Goal: Task Accomplishment & Management: Complete application form

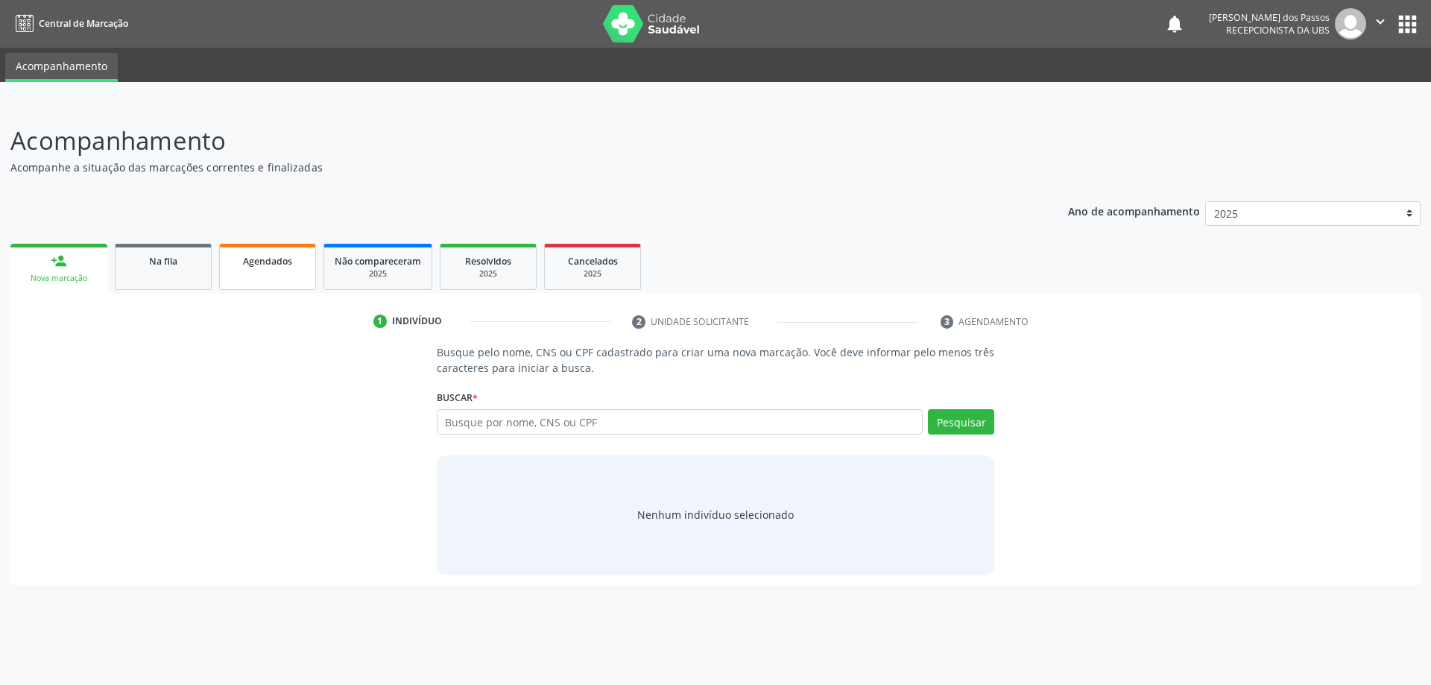
click at [253, 260] on span "Agendados" at bounding box center [267, 261] width 49 height 13
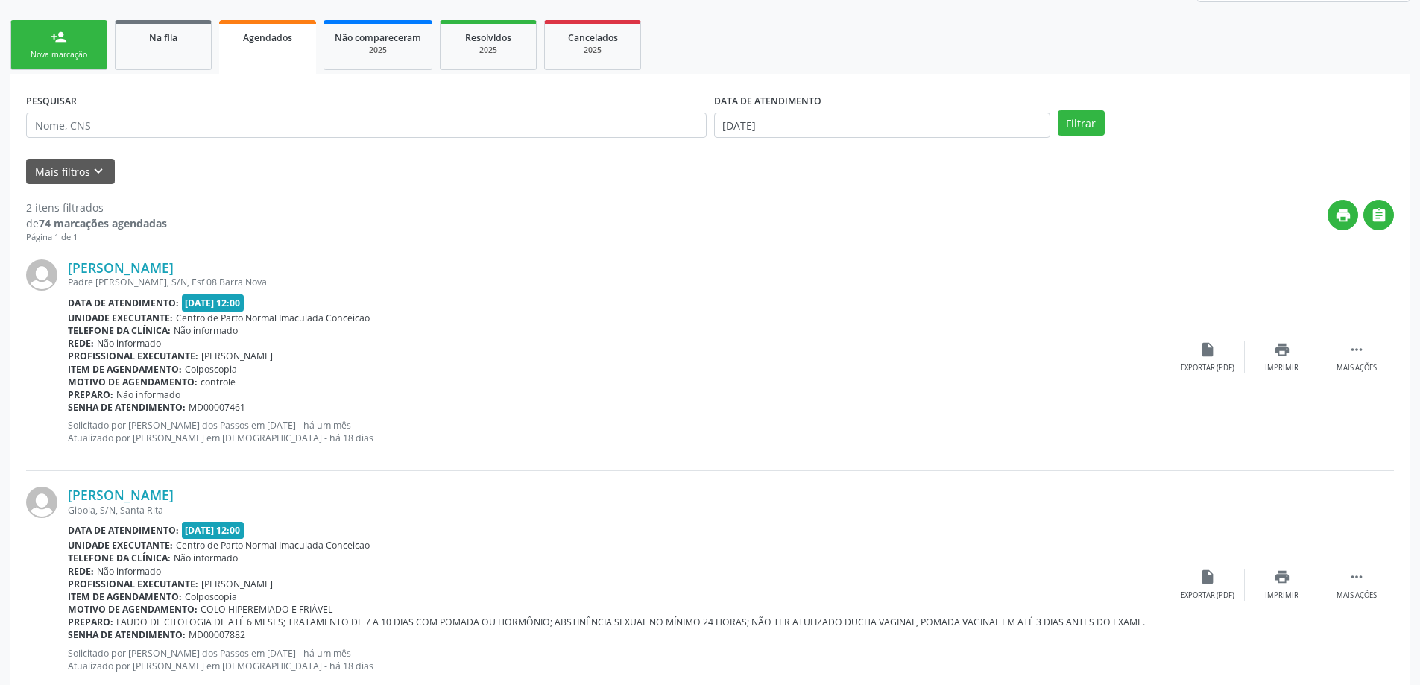
scroll to position [263, 0]
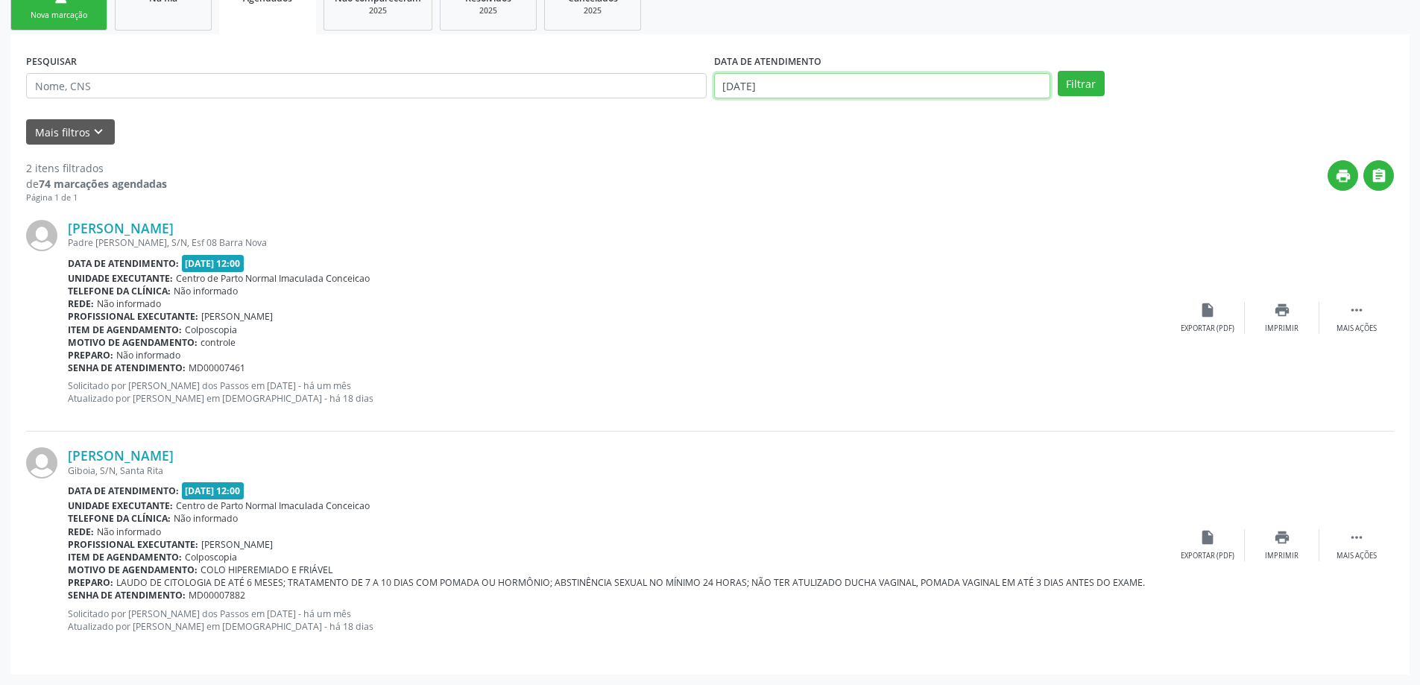
click at [737, 85] on input "29/09/2025" at bounding box center [882, 85] width 336 height 25
click at [762, 282] on span "29" at bounding box center [762, 280] width 29 height 29
type input "29/09/2025"
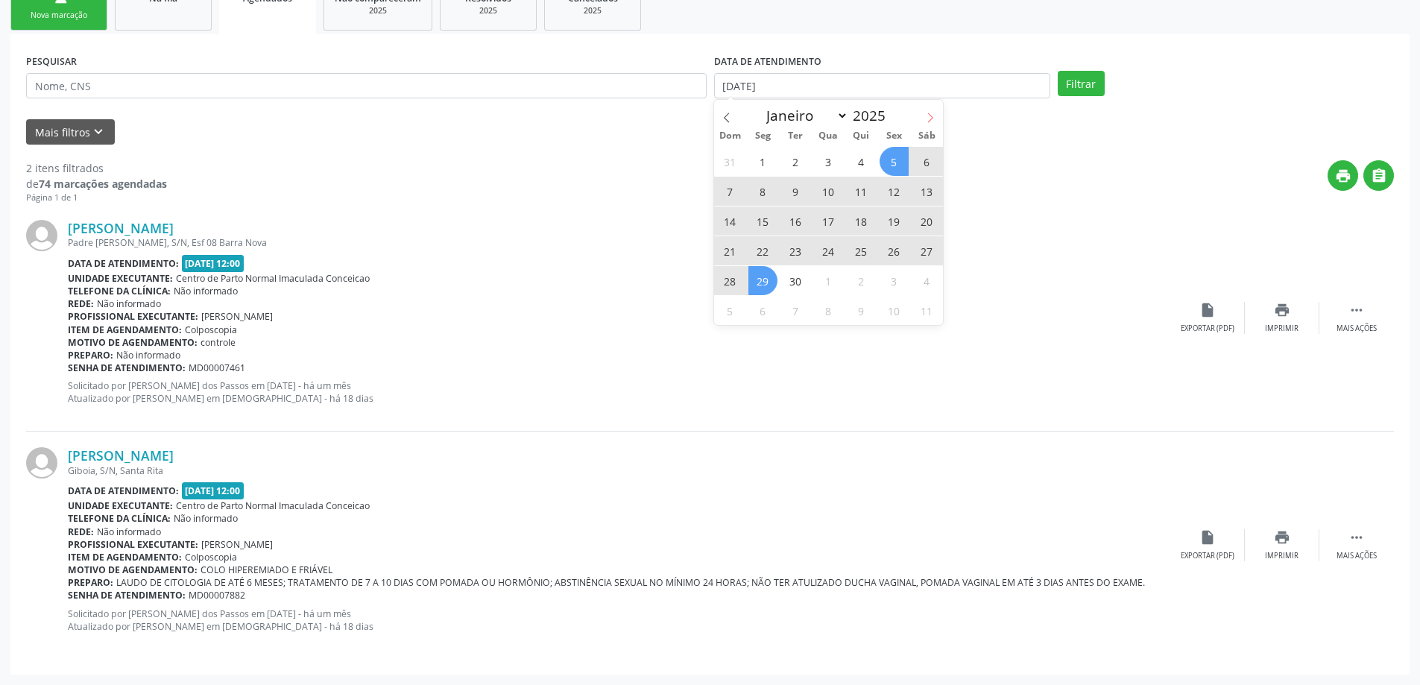
click at [930, 116] on icon at bounding box center [930, 118] width 10 height 10
select select "9"
click at [898, 282] on span "31" at bounding box center [894, 280] width 29 height 29
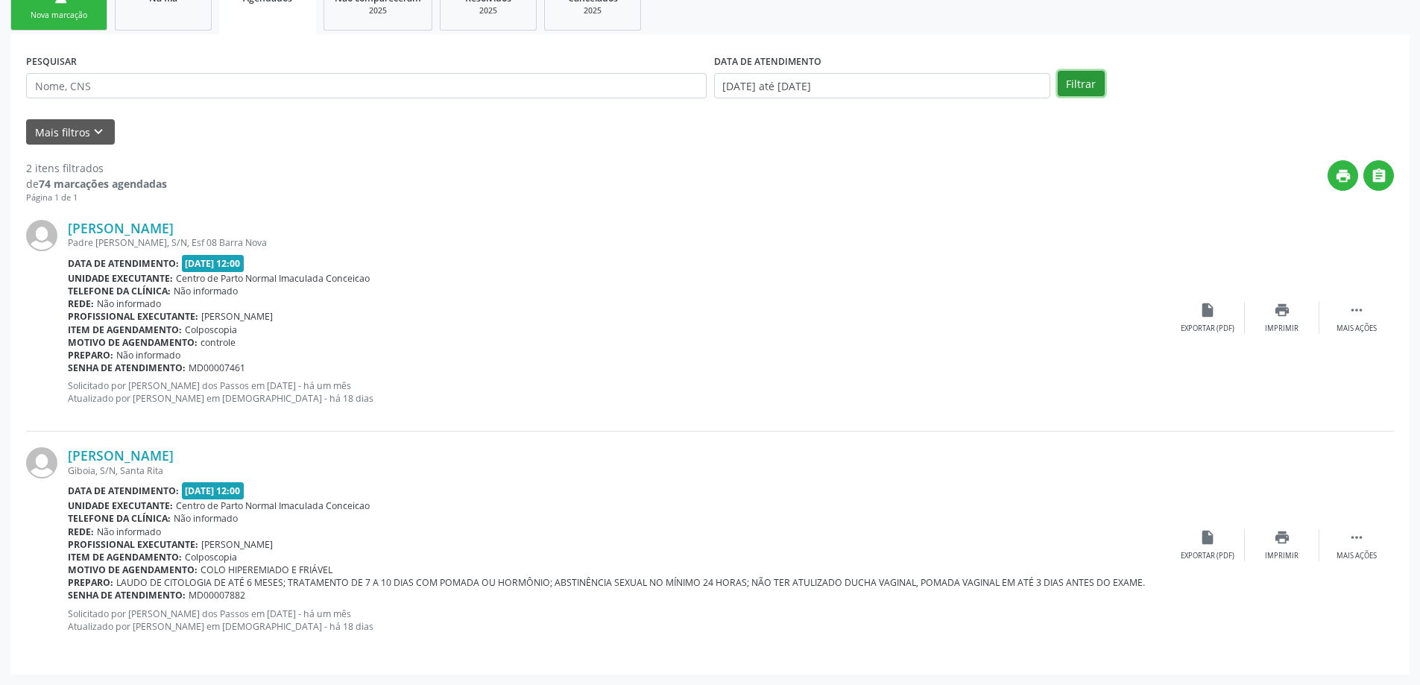
click at [1070, 85] on button "Filtrar" at bounding box center [1081, 83] width 47 height 25
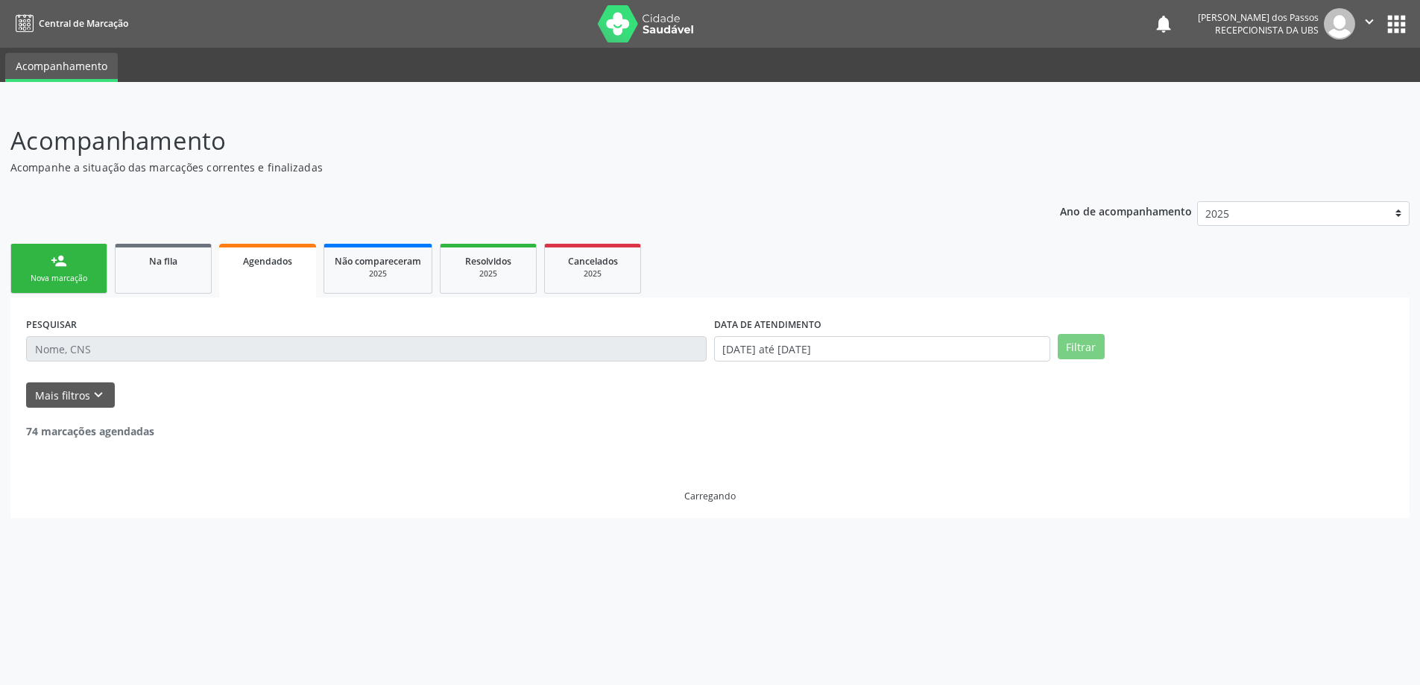
scroll to position [0, 0]
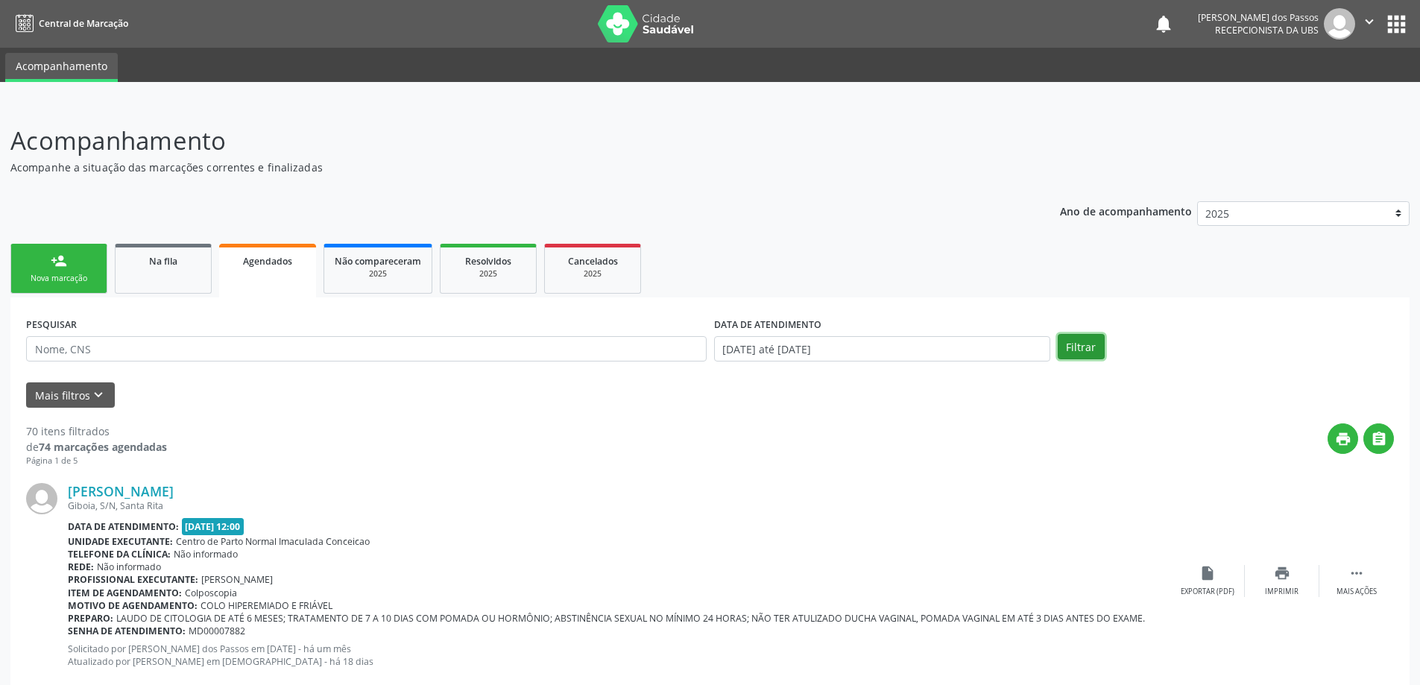
click at [1079, 348] on button "Filtrar" at bounding box center [1081, 346] width 47 height 25
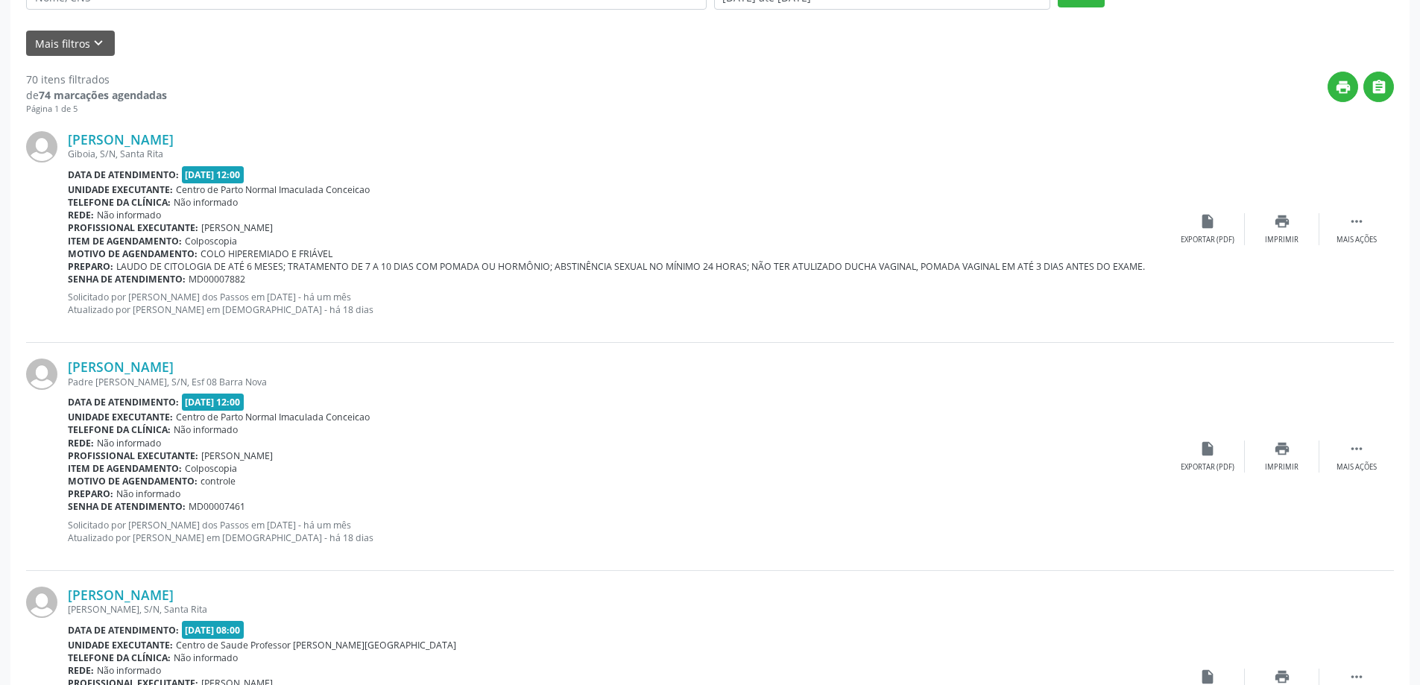
scroll to position [315, 0]
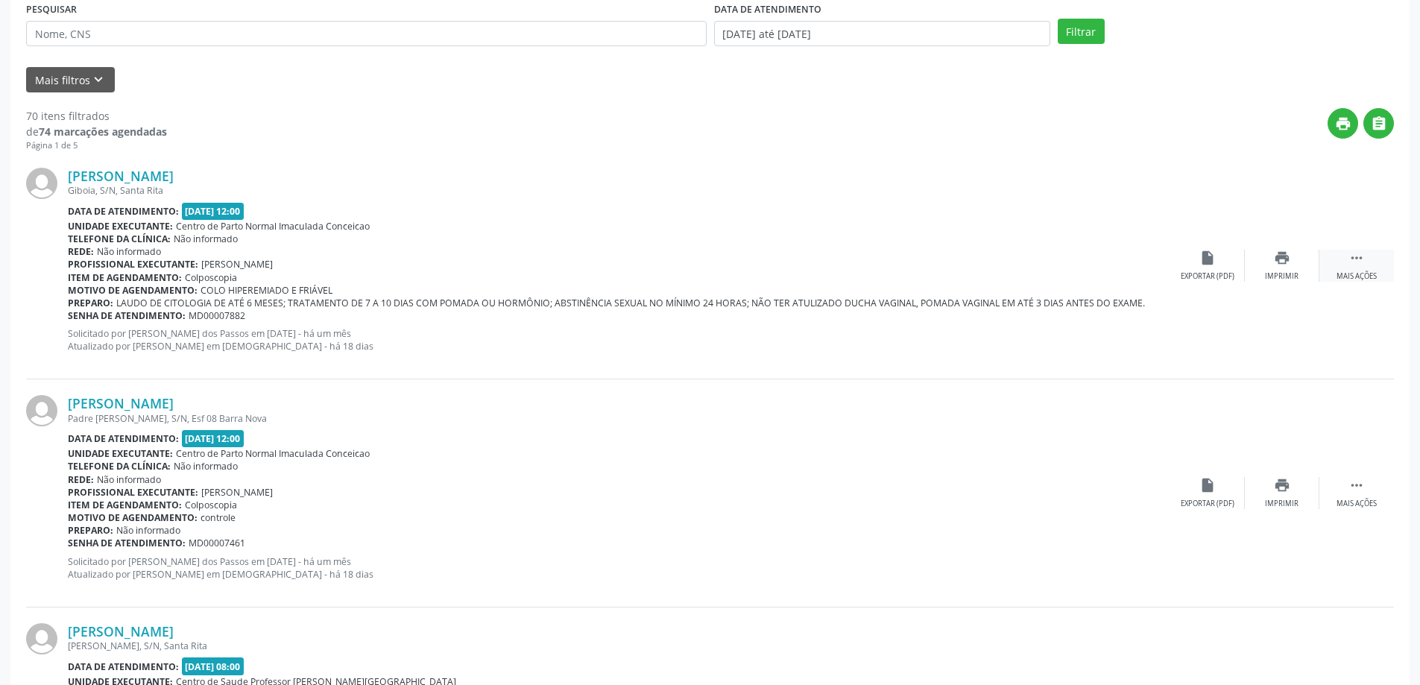
click at [1355, 256] on icon "" at bounding box center [1356, 258] width 16 height 16
click at [1118, 150] on div "print " at bounding box center [780, 130] width 1227 height 44
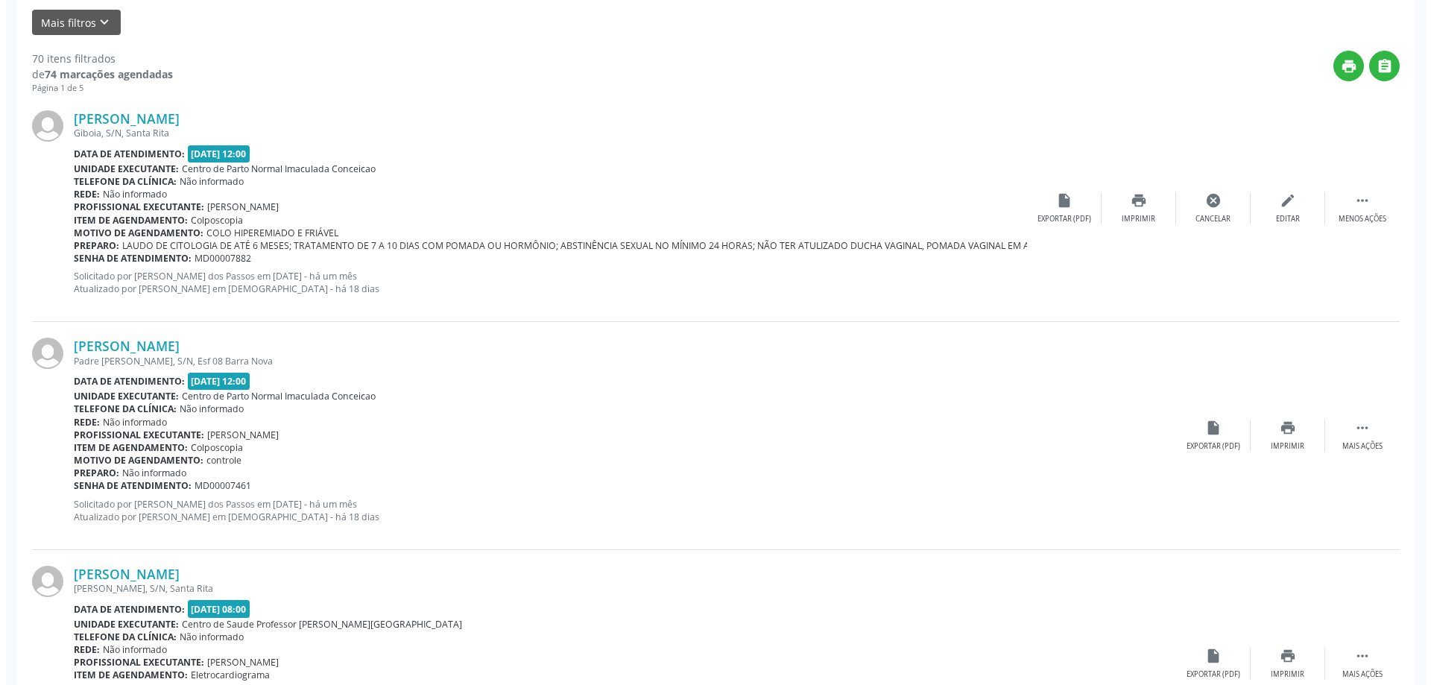
scroll to position [0, 0]
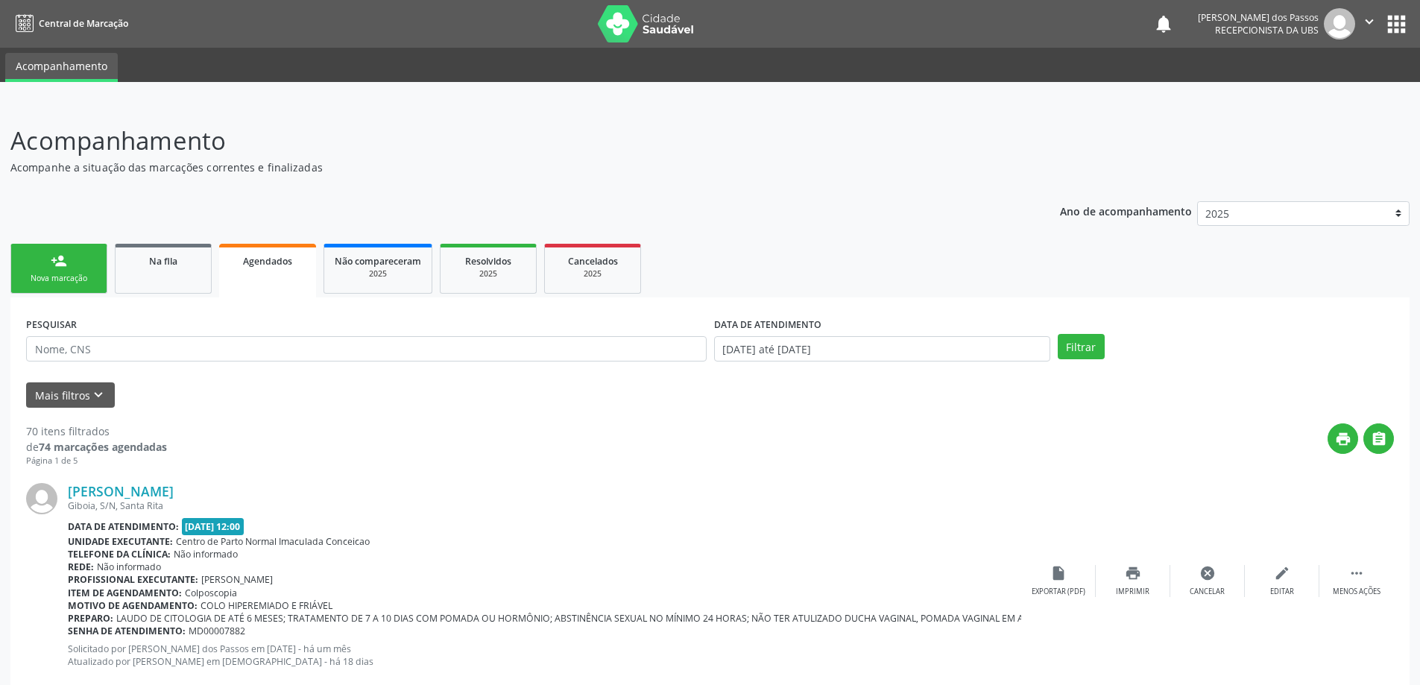
click at [264, 263] on span "Agendados" at bounding box center [267, 261] width 49 height 13
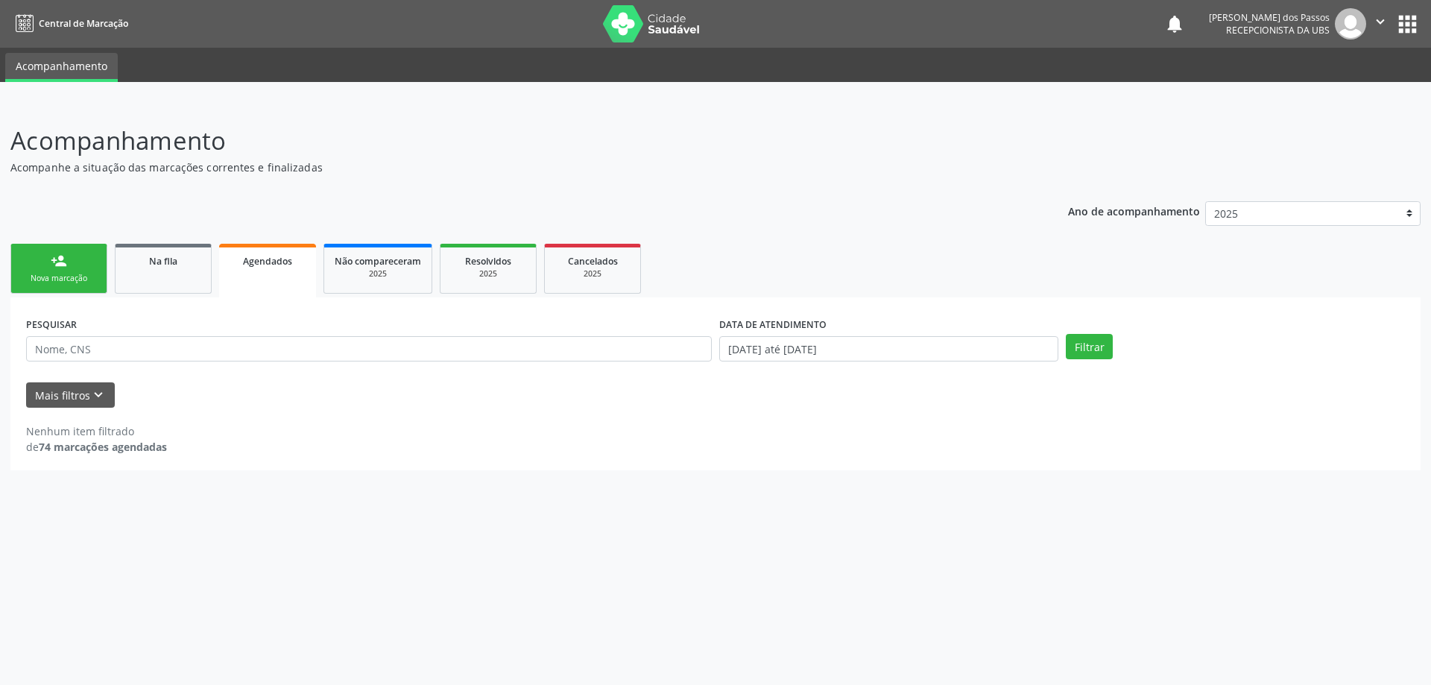
click at [45, 275] on div "Nova marcação" at bounding box center [59, 278] width 75 height 11
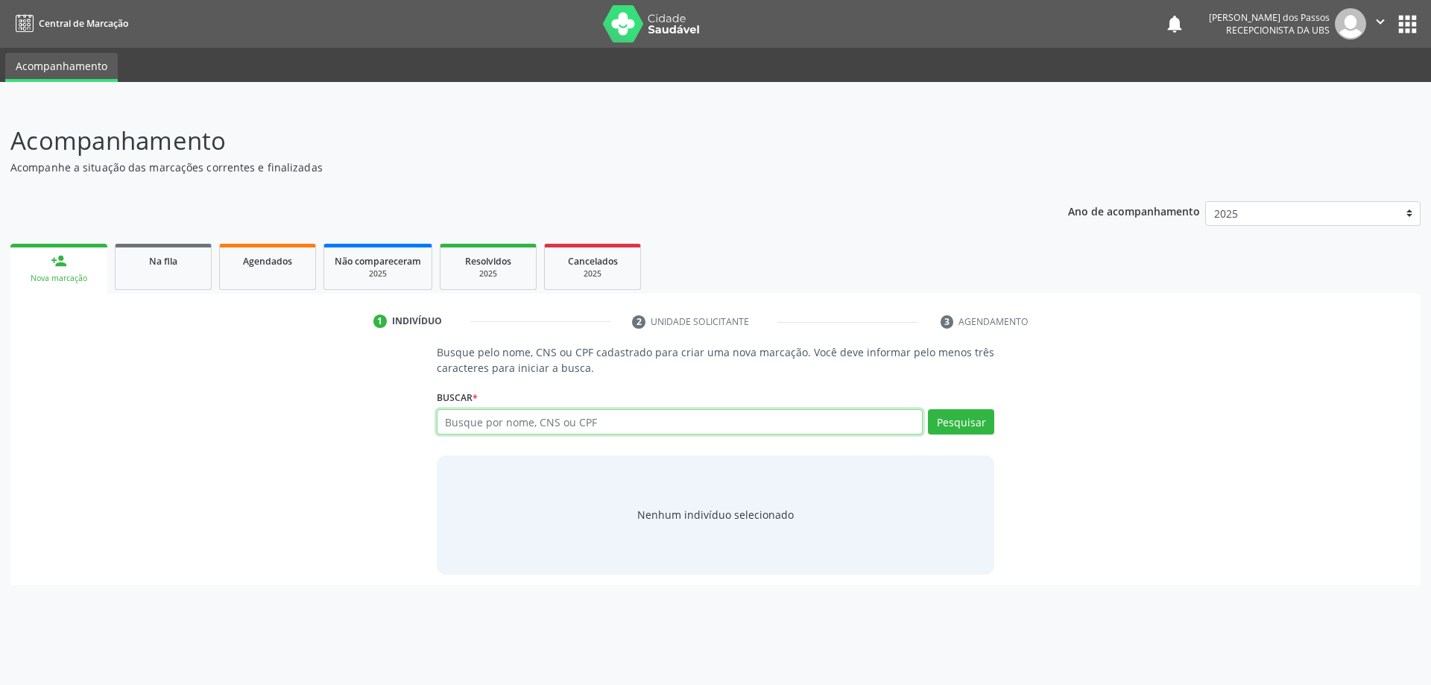
click at [534, 423] on input "text" at bounding box center [680, 421] width 487 height 25
click at [580, 419] on input "text" at bounding box center [680, 421] width 487 height 25
click at [508, 428] on input "text" at bounding box center [680, 421] width 487 height 25
type input "106022774469"
click at [961, 423] on button "Pesquisar" at bounding box center [961, 421] width 66 height 25
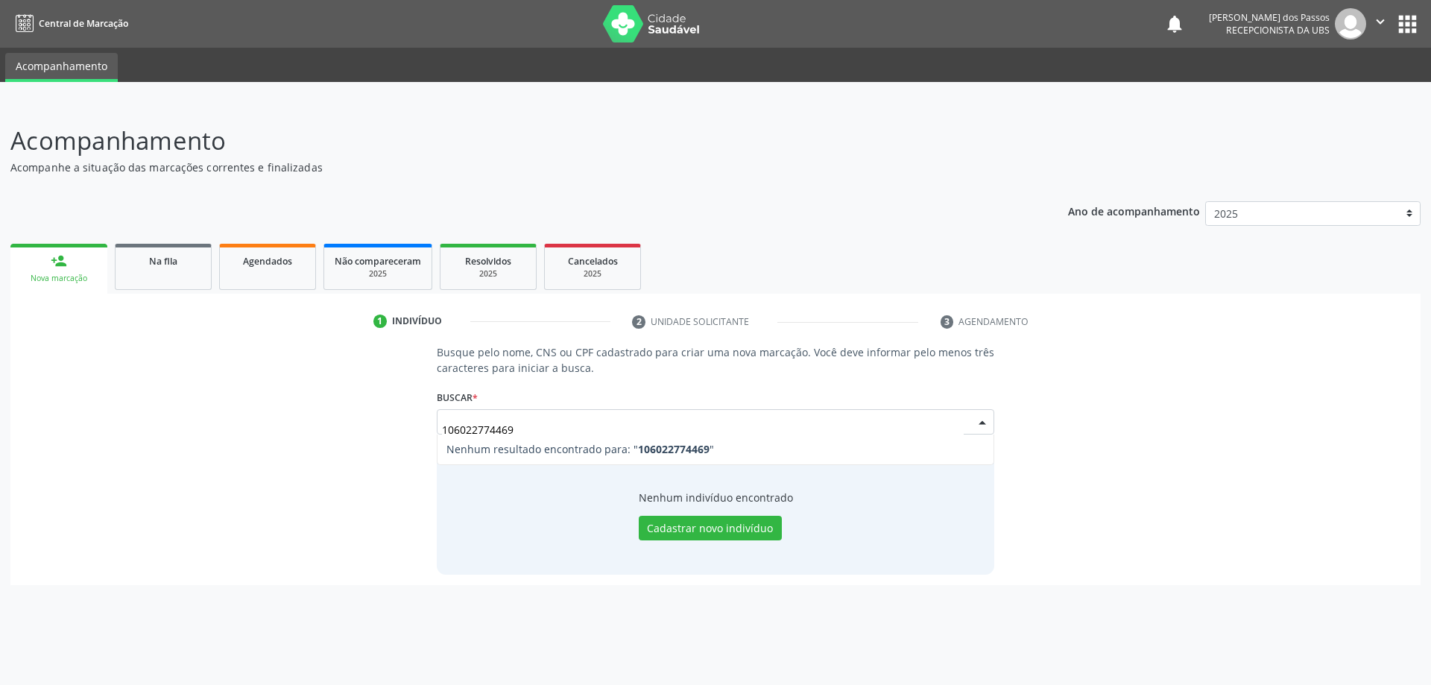
click at [539, 431] on input "106022774469" at bounding box center [703, 429] width 522 height 30
type input "1"
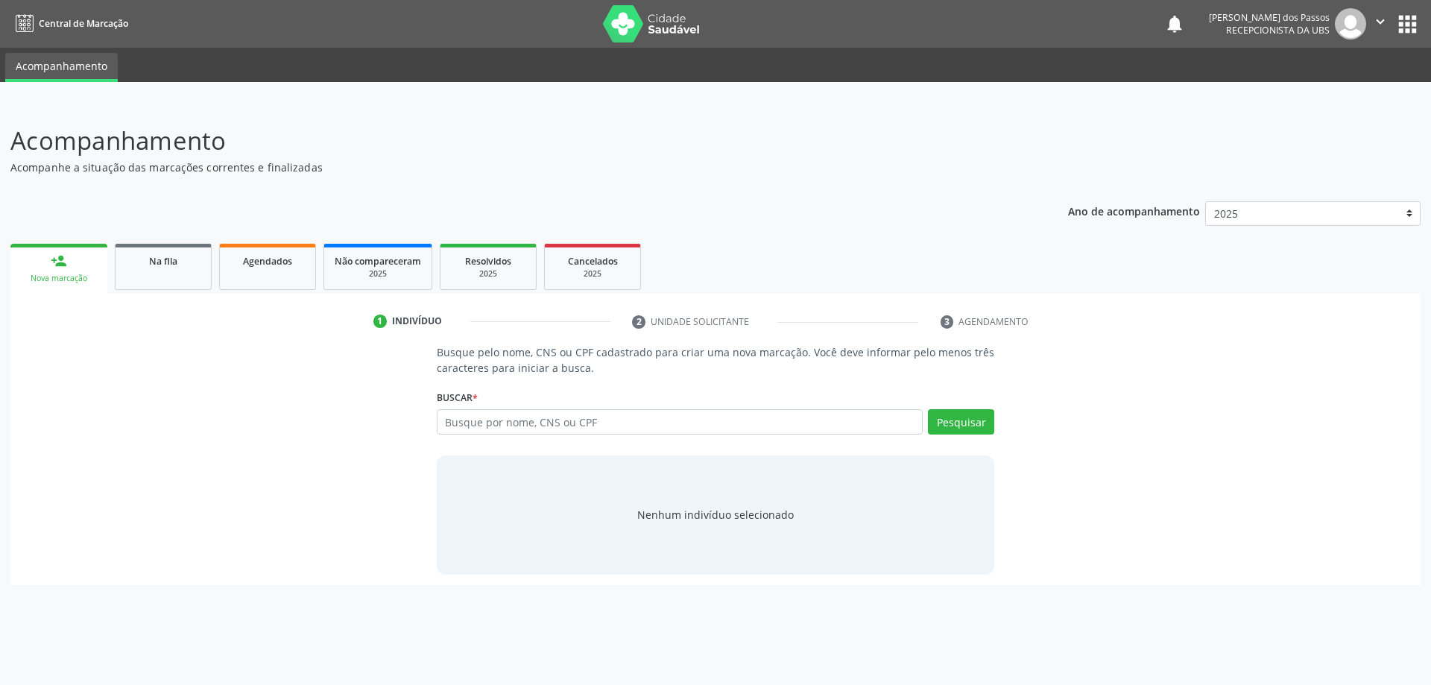
click at [54, 271] on link "person_add Nova marcação" at bounding box center [58, 269] width 97 height 50
click at [524, 414] on input "text" at bounding box center [680, 421] width 487 height 25
type input "10602277469"
click at [953, 429] on button "Pesquisar" at bounding box center [961, 421] width 66 height 25
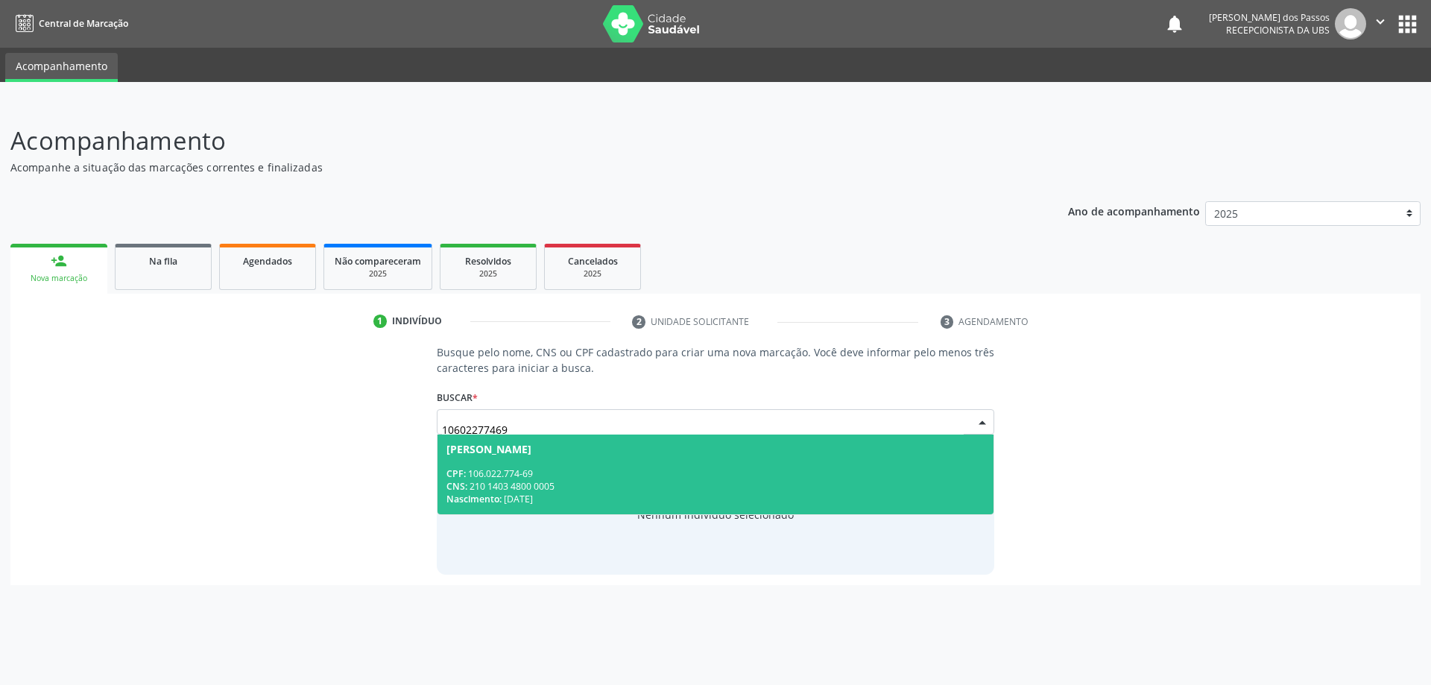
click at [590, 482] on div "CNS: 210 1403 4800 0005" at bounding box center [715, 486] width 539 height 13
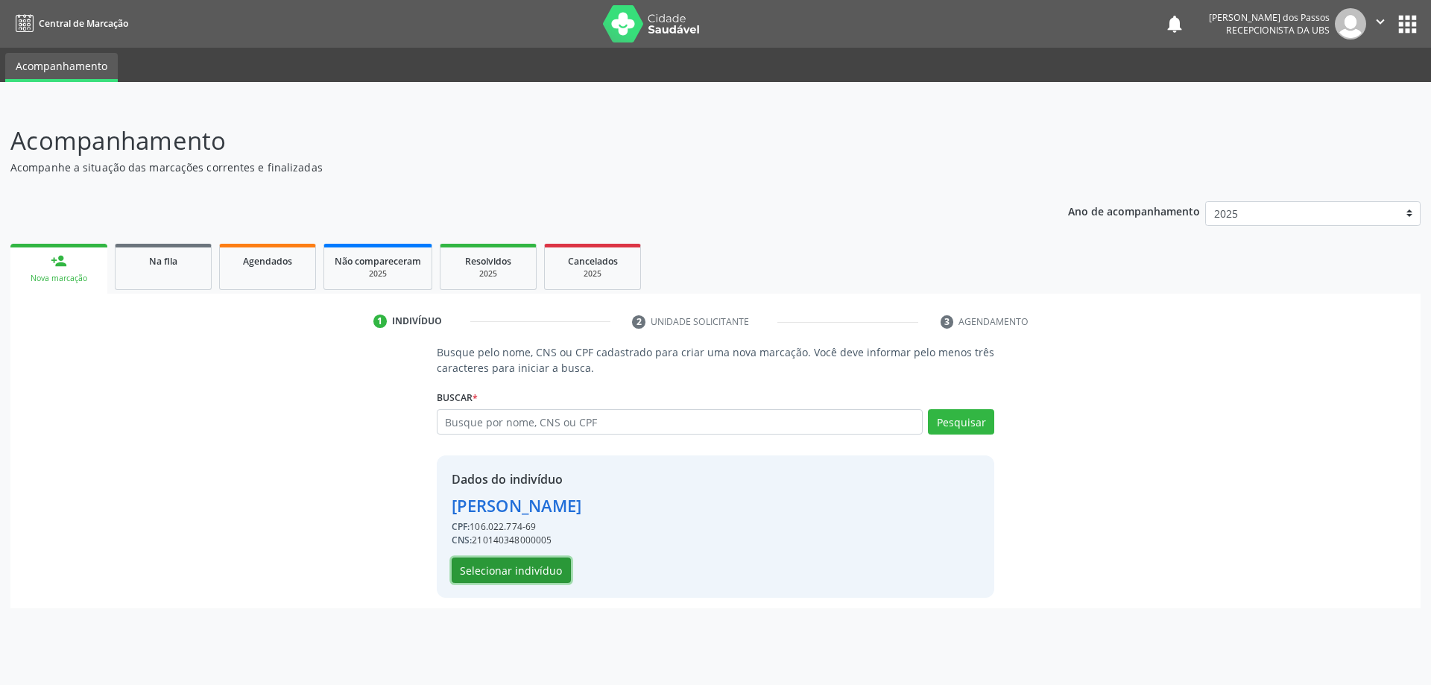
click at [508, 570] on button "Selecionar indivíduo" at bounding box center [511, 570] width 119 height 25
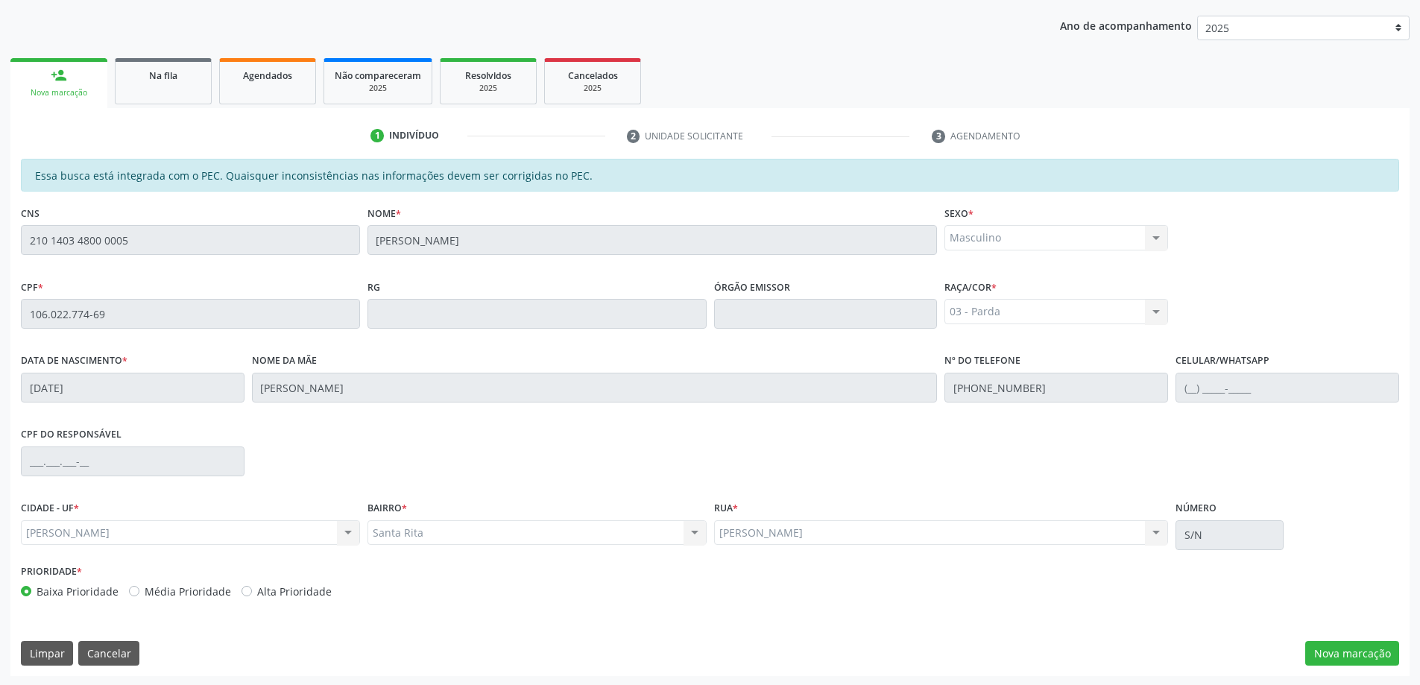
scroll to position [187, 0]
click at [1336, 654] on button "Nova marcação" at bounding box center [1352, 652] width 94 height 25
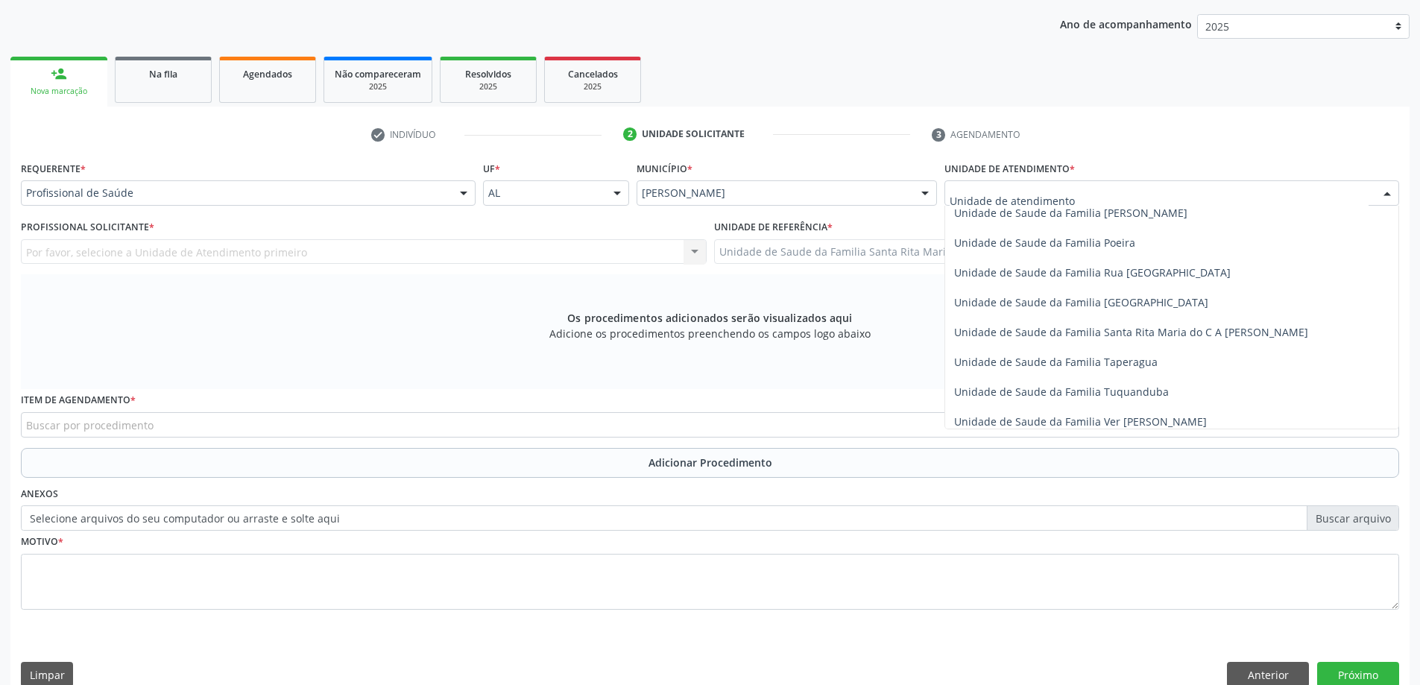
scroll to position [969, 0]
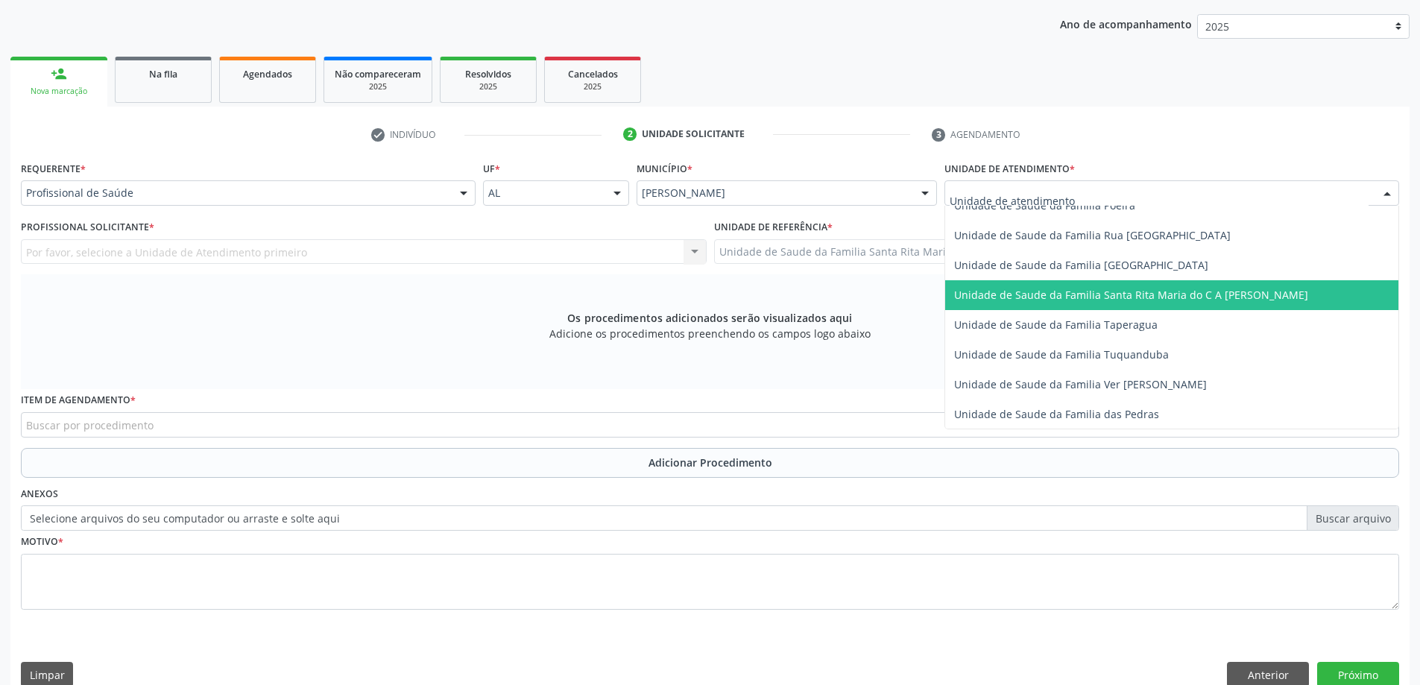
click at [1058, 303] on span "Unidade de Saude da Familia Santa Rita Maria do C A [PERSON_NAME]" at bounding box center [1171, 295] width 453 height 30
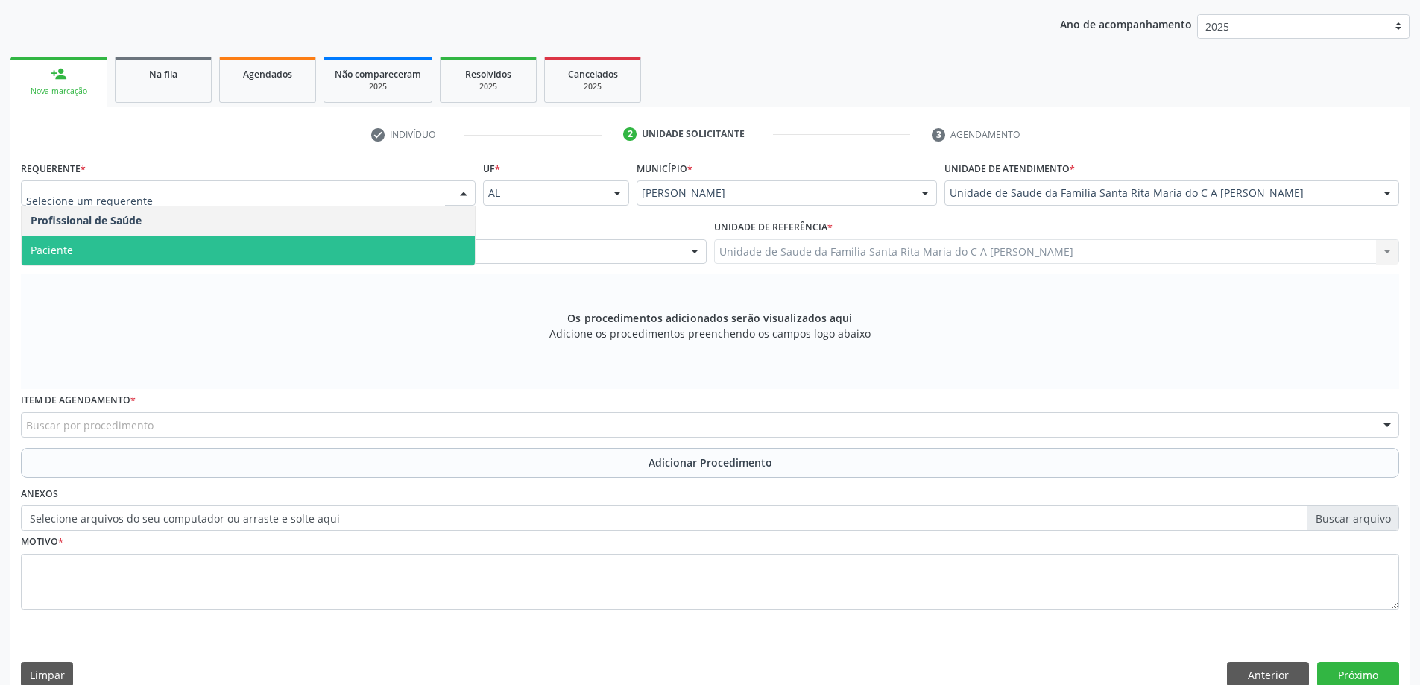
click at [354, 247] on span "Paciente" at bounding box center [248, 251] width 453 height 30
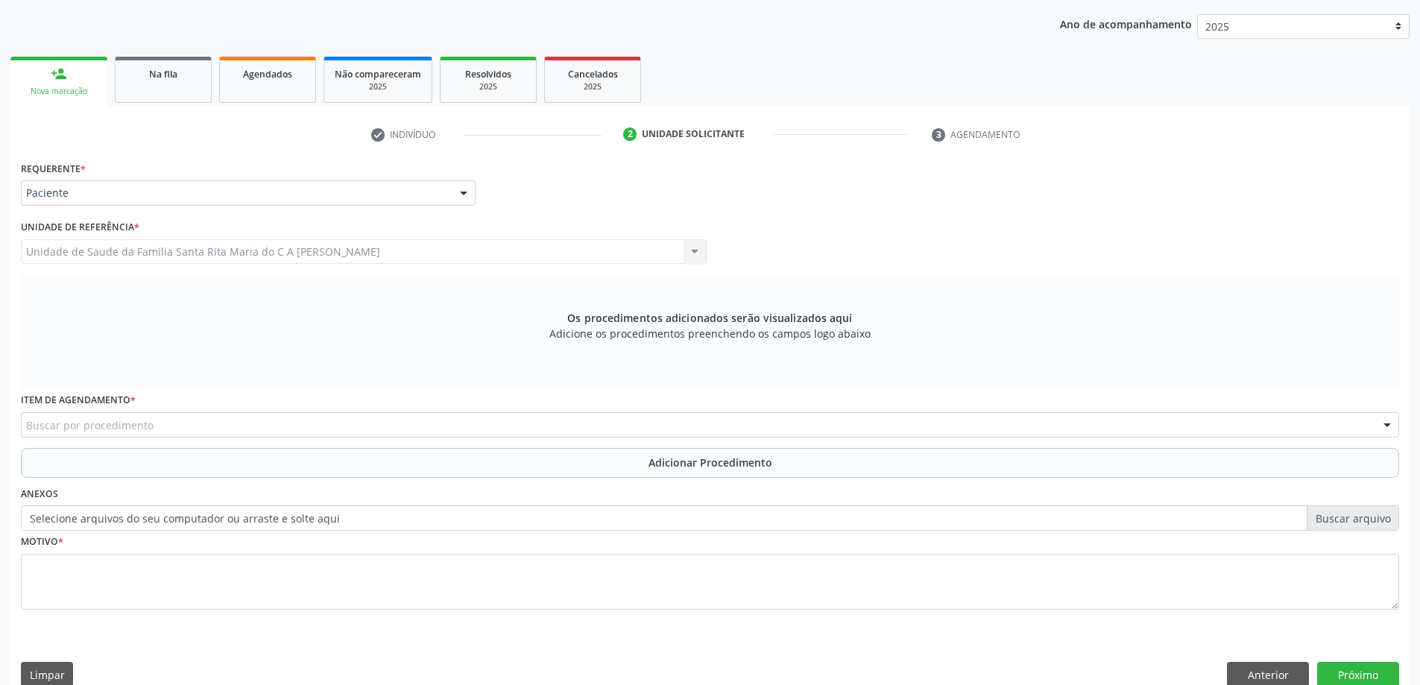
click at [389, 421] on div "Buscar por procedimento" at bounding box center [710, 424] width 1378 height 25
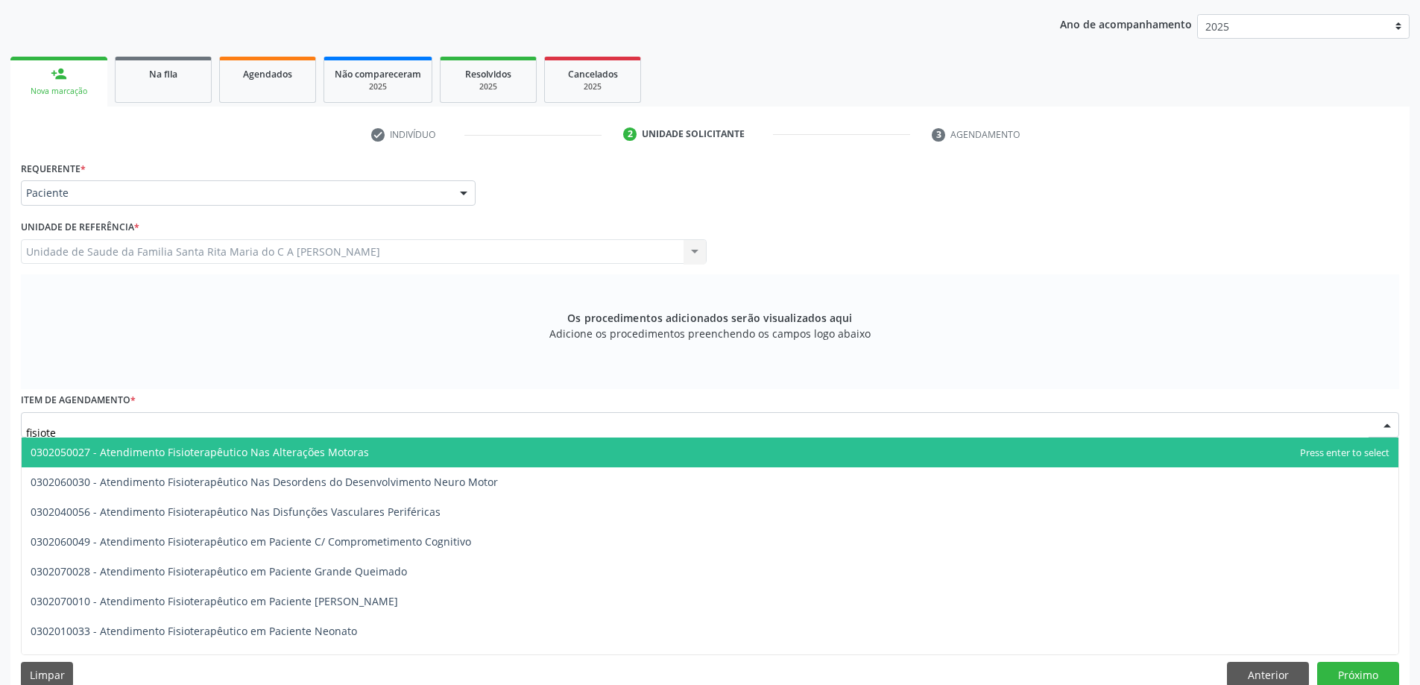
type input "fisioter"
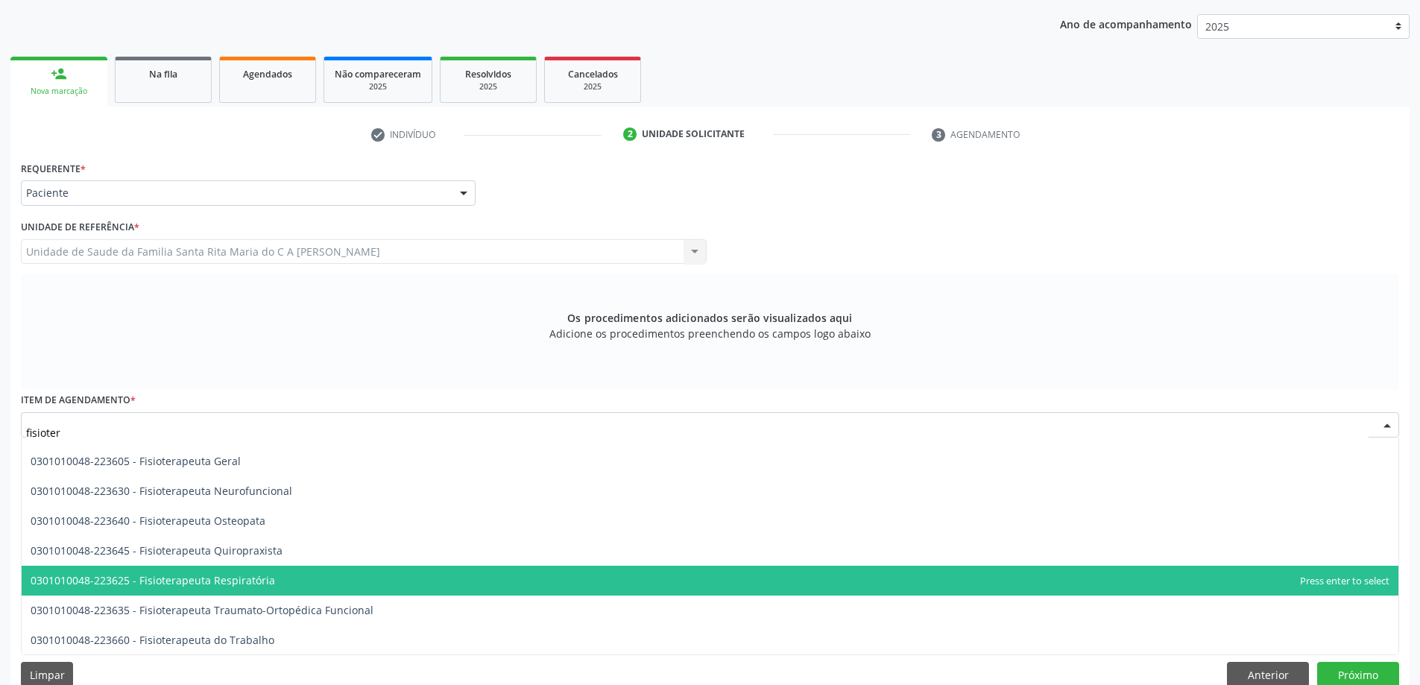
scroll to position [692, 0]
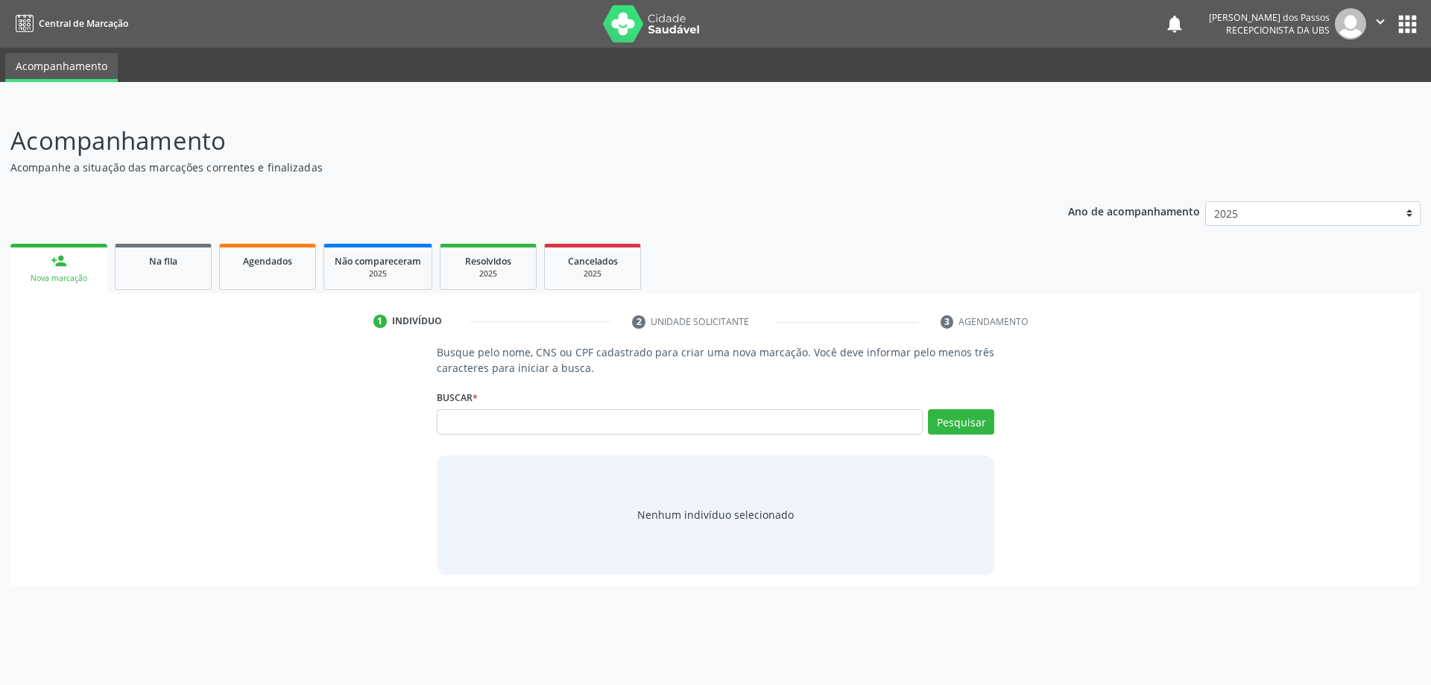
scroll to position [0, 14389]
type input "..."
